Goal: Find contact information: Find contact information

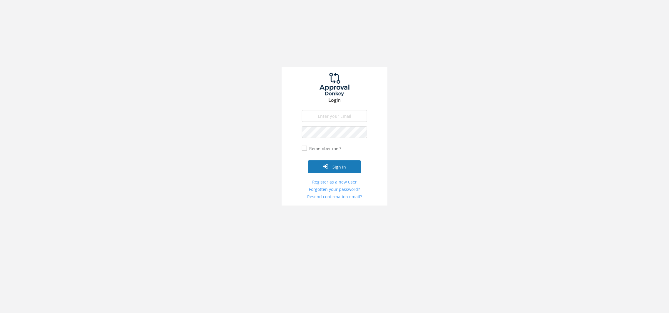
type input "[EMAIL_ADDRESS][DOMAIN_NAME]"
click at [342, 164] on button "Sign in" at bounding box center [334, 166] width 53 height 13
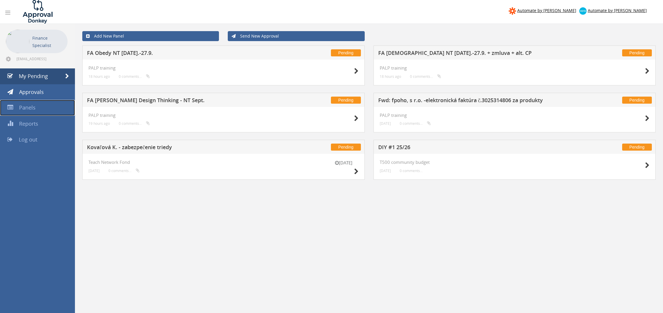
click at [44, 111] on link "Panels" at bounding box center [37, 108] width 75 height 16
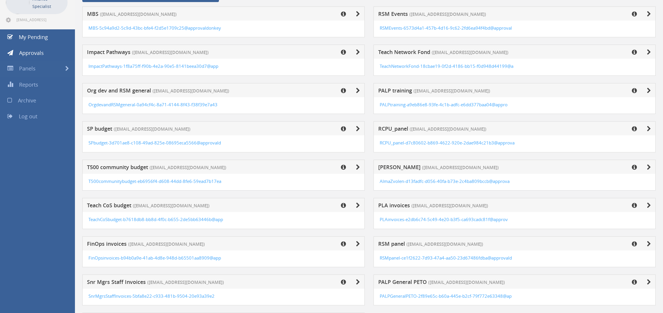
scroll to position [88, 0]
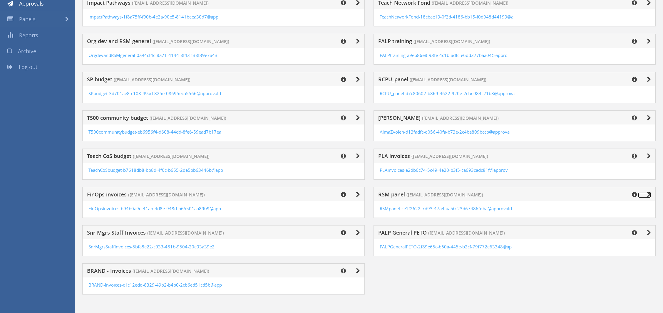
click at [650, 194] on icon at bounding box center [649, 195] width 4 height 6
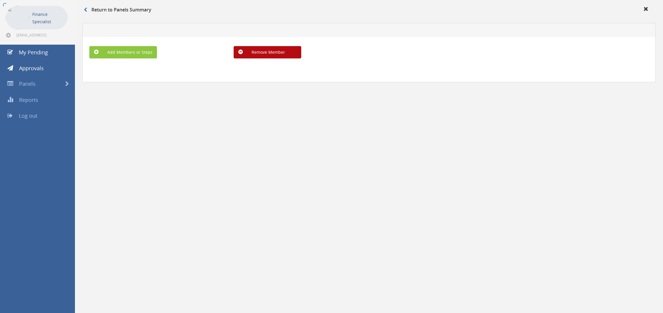
scroll to position [24, 0]
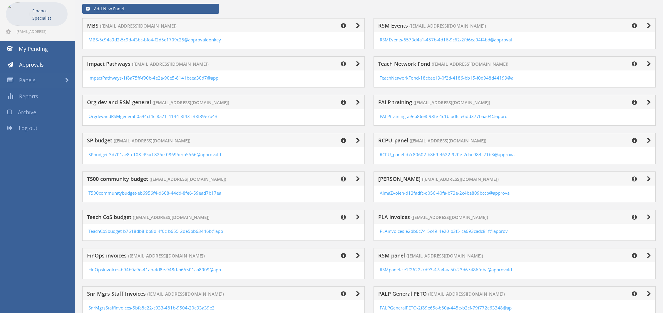
scroll to position [88, 0]
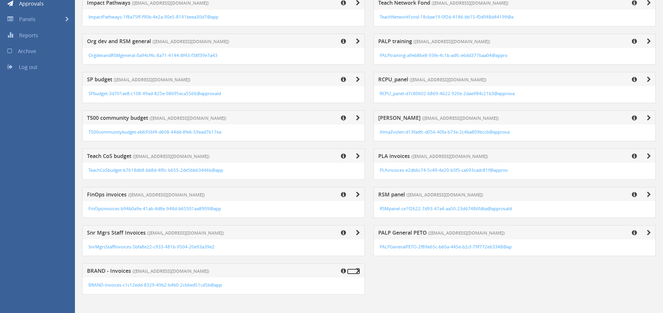
click at [357, 271] on icon at bounding box center [358, 271] width 4 height 6
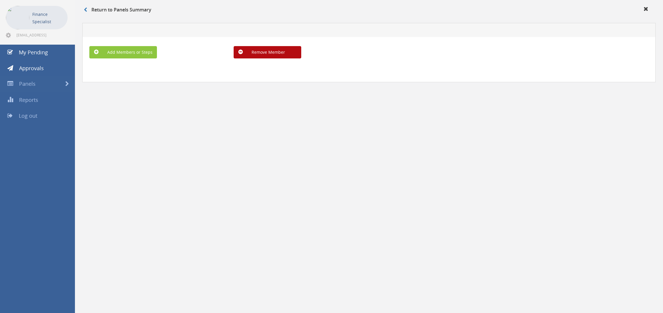
scroll to position [24, 0]
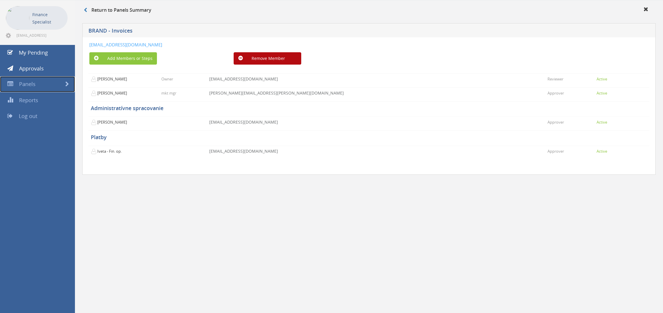
click at [47, 87] on link "Panels" at bounding box center [37, 84] width 75 height 16
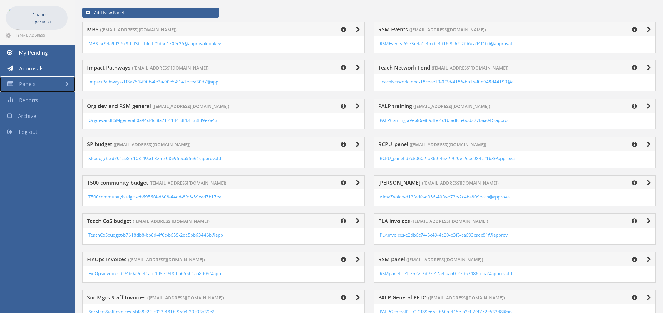
scroll to position [88, 0]
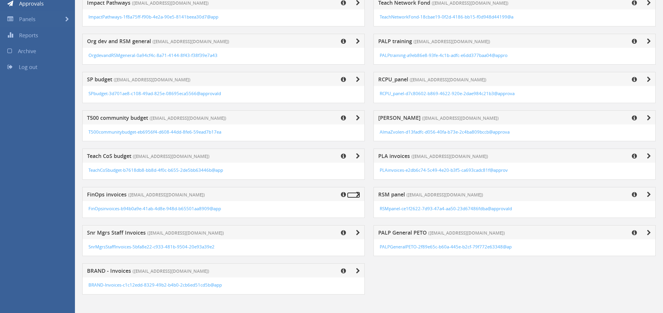
click at [357, 195] on icon at bounding box center [358, 195] width 4 height 6
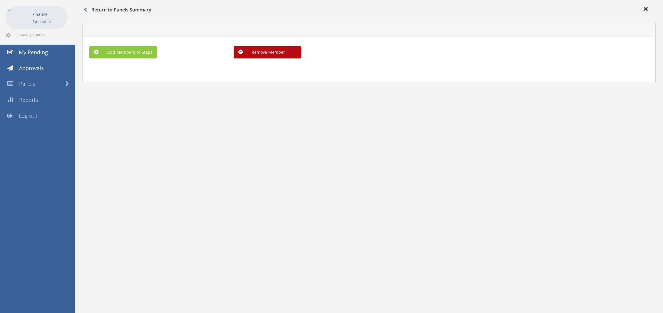
scroll to position [24, 0]
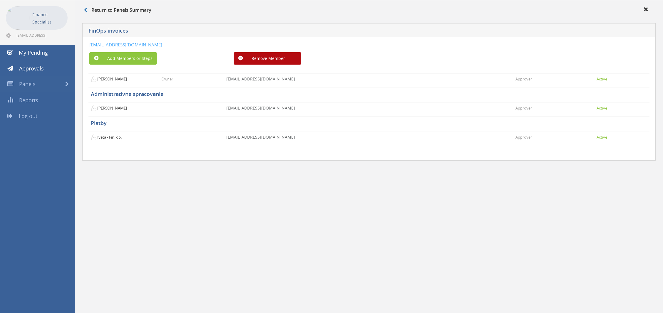
drag, startPoint x: 261, startPoint y: 41, endPoint x: 85, endPoint y: 46, distance: 176.7
click at [85, 46] on div "[EMAIL_ADDRESS][DOMAIN_NAME] Add Members or Steps Remove Member [PERSON_NAME] O…" at bounding box center [368, 99] width 573 height 124
copy link "[EMAIL_ADDRESS][DOMAIN_NAME]"
